Goal: Navigation & Orientation: Find specific page/section

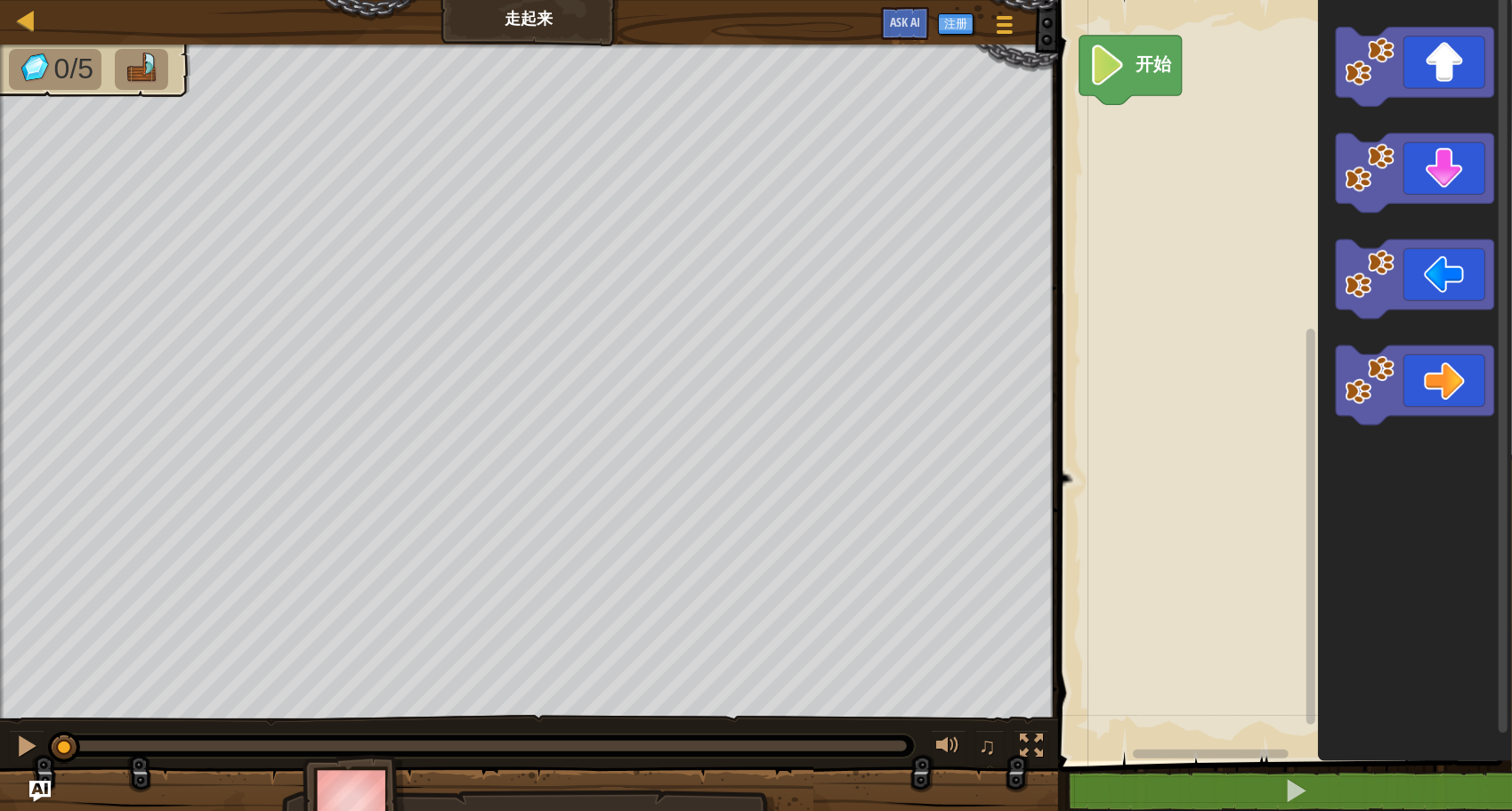
click at [1144, 64] on text "开始" at bounding box center [1154, 65] width 38 height 21
click at [25, 24] on div at bounding box center [27, 21] width 22 height 22
select select "zh-HANS"
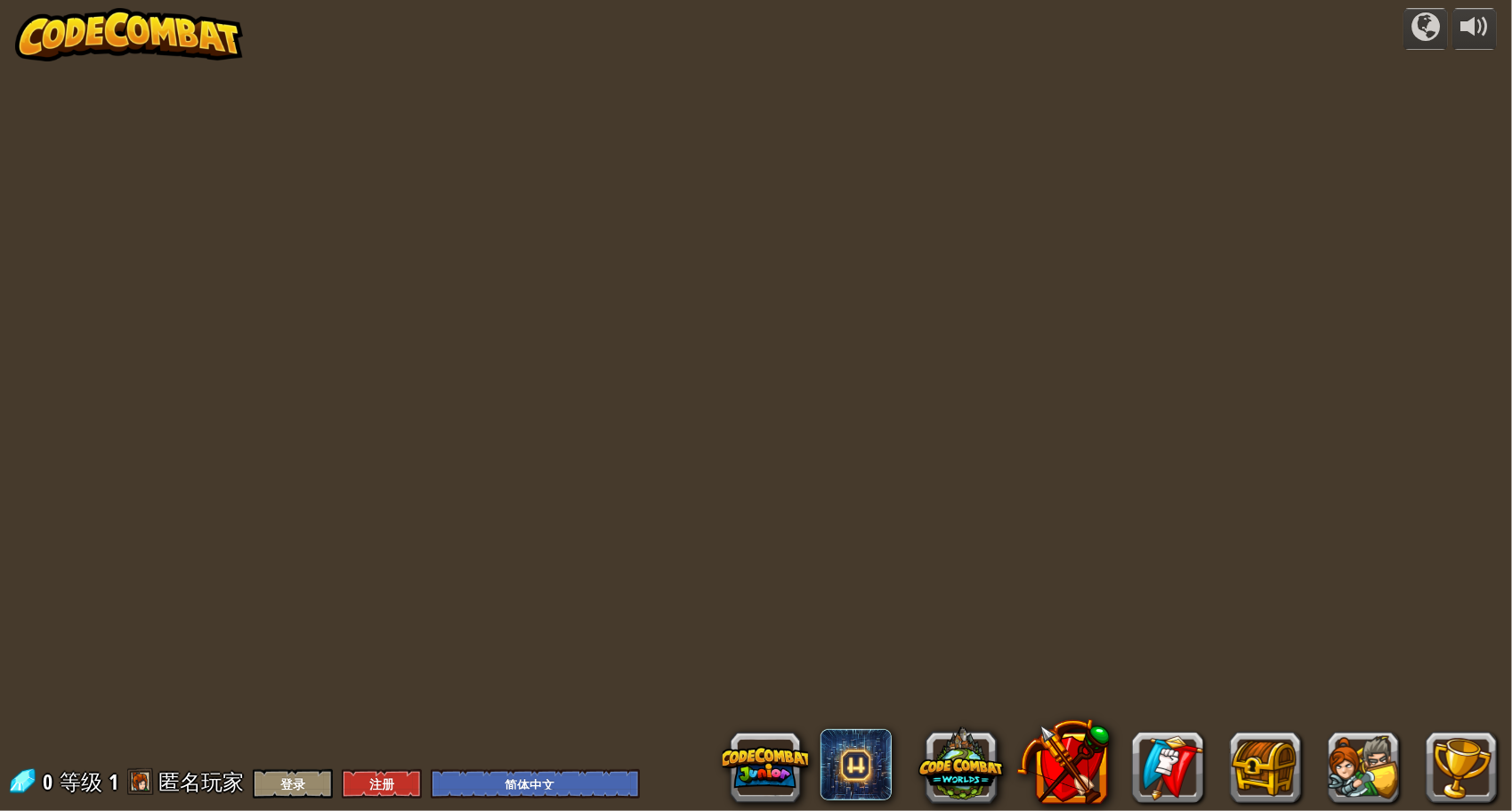
select select "zh-HANS"
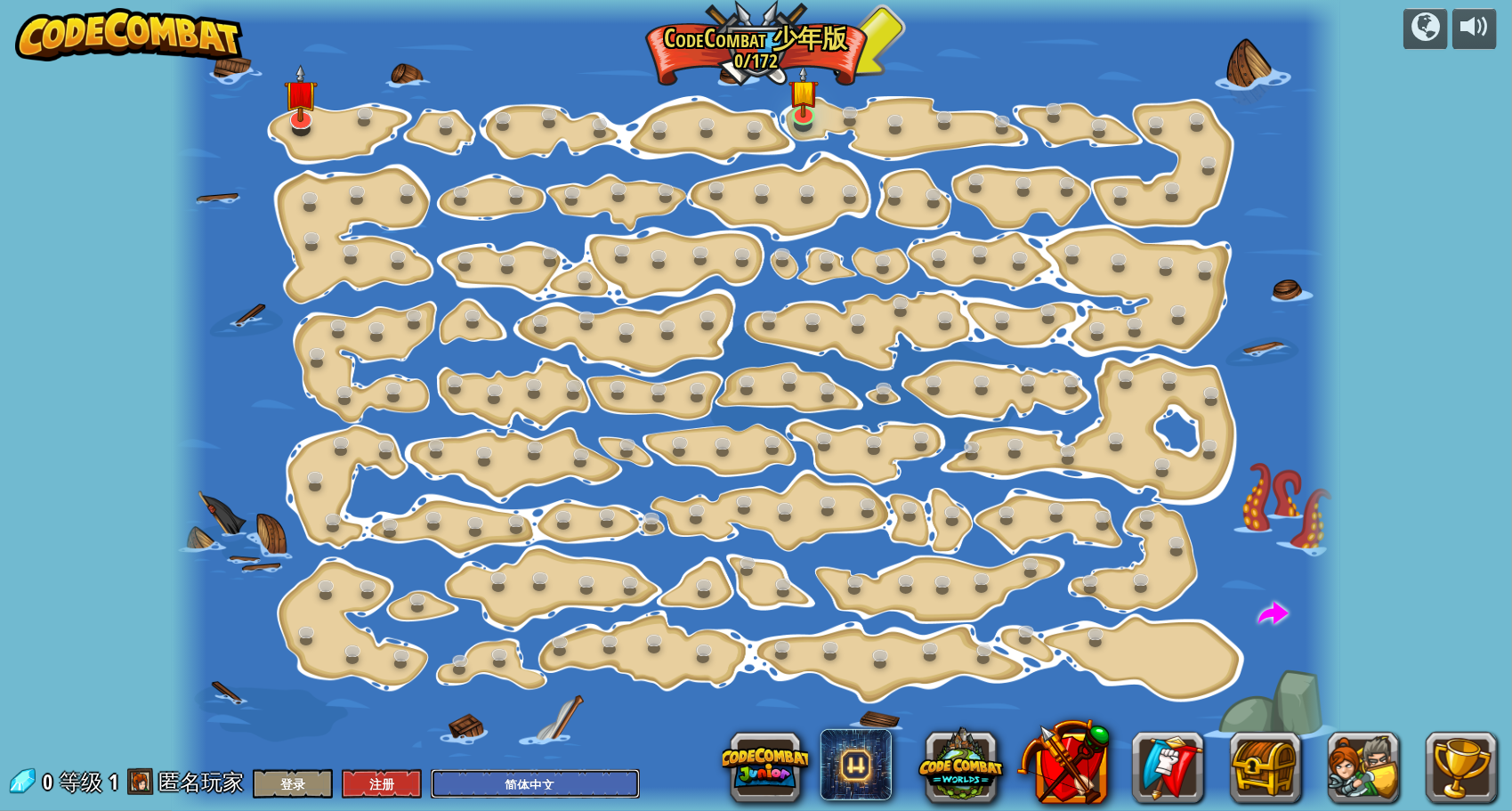
click at [520, 783] on select "English ([GEOGRAPHIC_DATA]) English ([GEOGRAPHIC_DATA]) 简体中文 繁體中文 русский españ…" at bounding box center [535, 783] width 209 height 30
select select "zh-HANT"
click at [431, 769] on select "English ([GEOGRAPHIC_DATA]) English ([GEOGRAPHIC_DATA]) 简体中文 繁體中文 русский españ…" at bounding box center [535, 783] width 209 height 30
select select "zh-HANT"
click at [1479, 34] on div at bounding box center [1475, 27] width 29 height 29
